Goal: Information Seeking & Learning: Learn about a topic

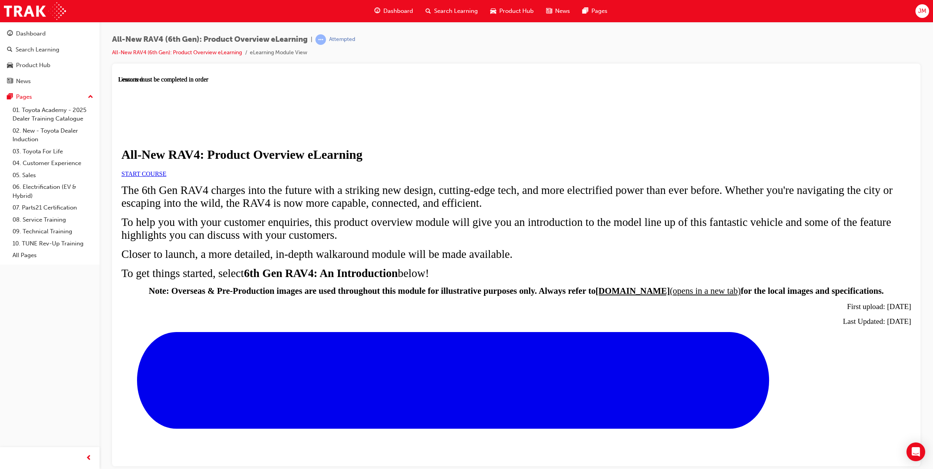
click at [166, 177] on span "START COURSE" at bounding box center [143, 173] width 45 height 7
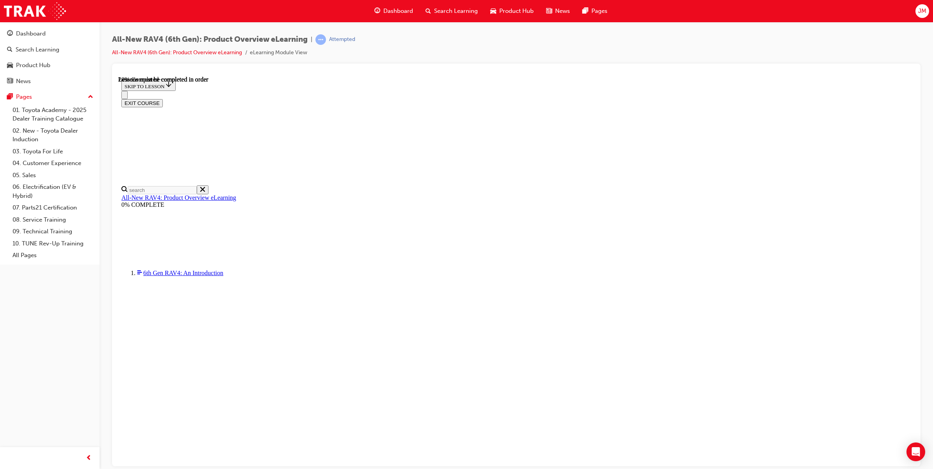
scroll to position [174, 0]
drag, startPoint x: 434, startPoint y: 288, endPoint x: 524, endPoint y: 288, distance: 90.2
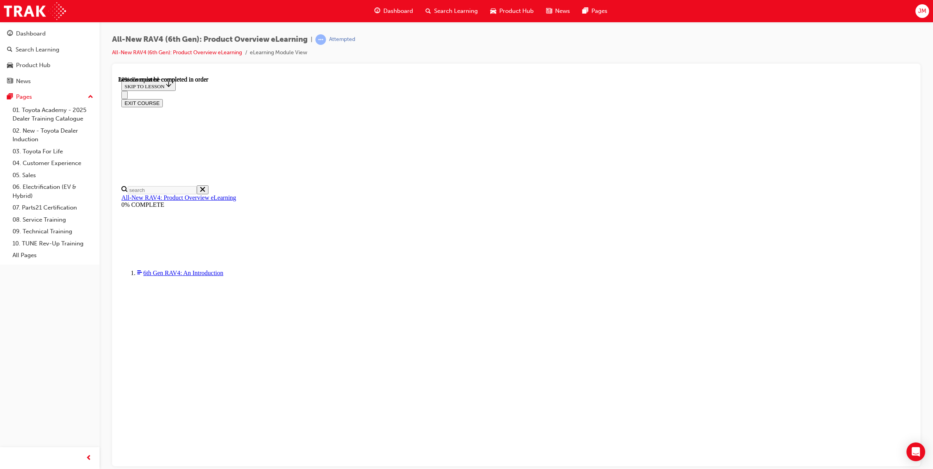
drag, startPoint x: 524, startPoint y: 288, endPoint x: 462, endPoint y: 281, distance: 62.9
drag, startPoint x: 612, startPoint y: 230, endPoint x: 756, endPoint y: 257, distance: 146.2
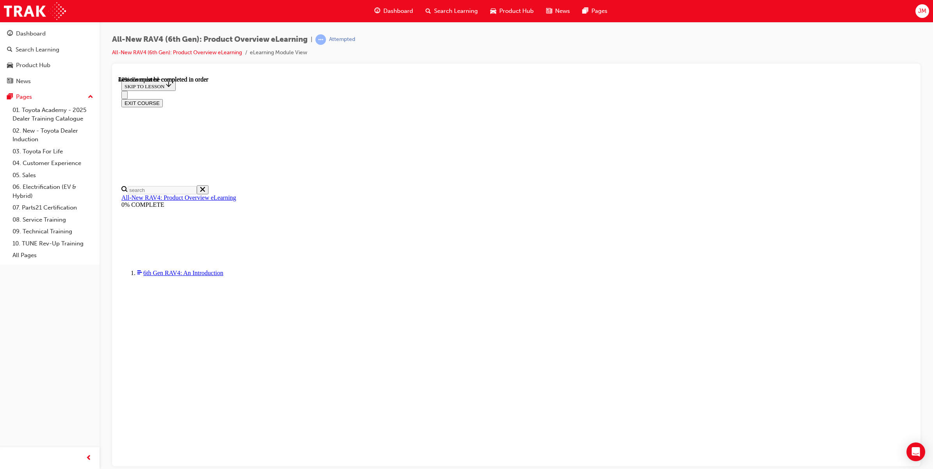
drag, startPoint x: 756, startPoint y: 257, endPoint x: 764, endPoint y: 271, distance: 16.6
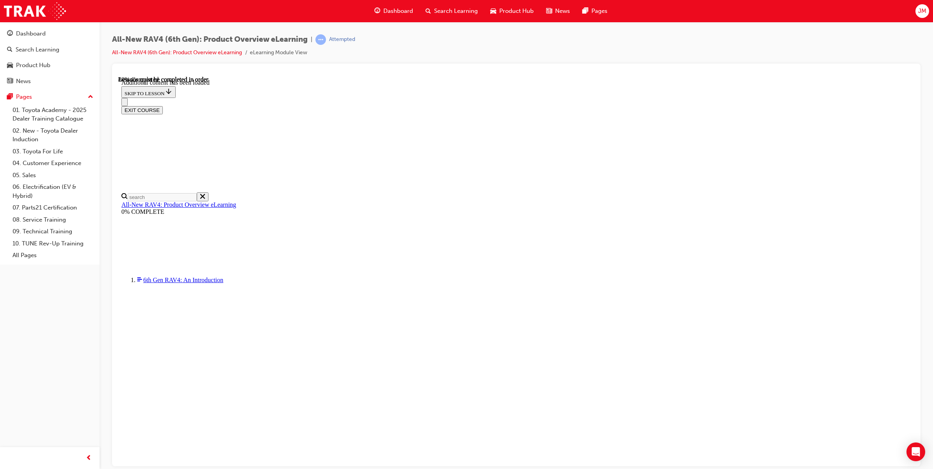
scroll to position [990, 0]
drag, startPoint x: 779, startPoint y: 377, endPoint x: 771, endPoint y: 378, distance: 7.9
